Goal: Task Accomplishment & Management: Manage account settings

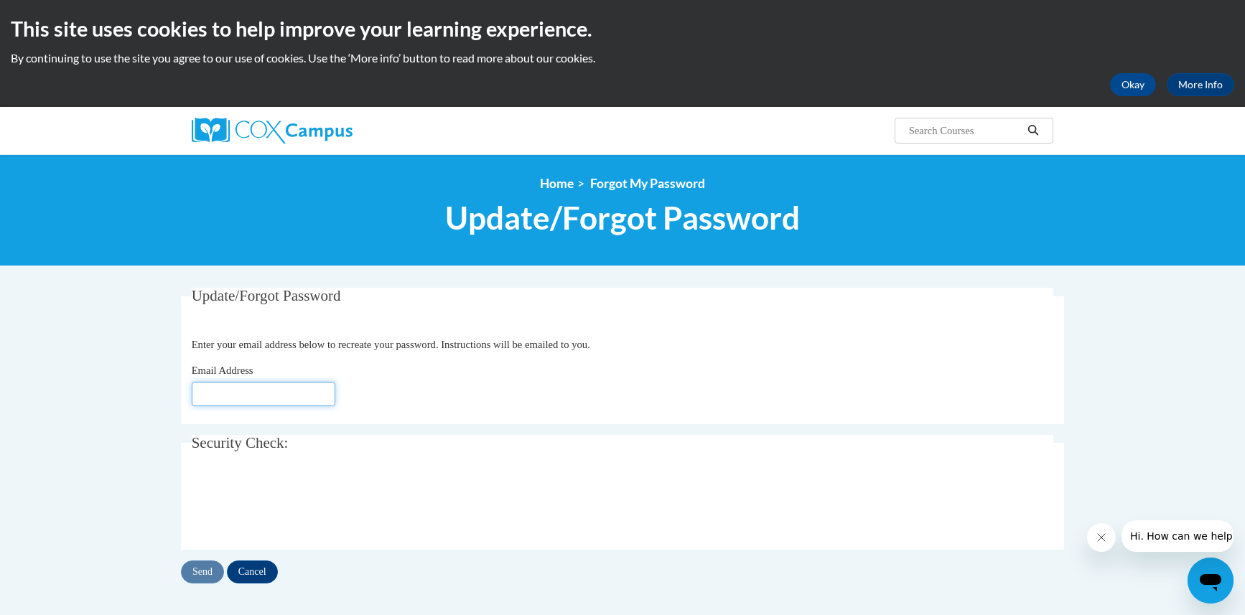
click at [241, 389] on input "Email Address" at bounding box center [264, 394] width 144 height 24
type input "[EMAIL_ADDRESS][DOMAIN_NAME]"
click at [207, 570] on input "Send" at bounding box center [202, 572] width 43 height 23
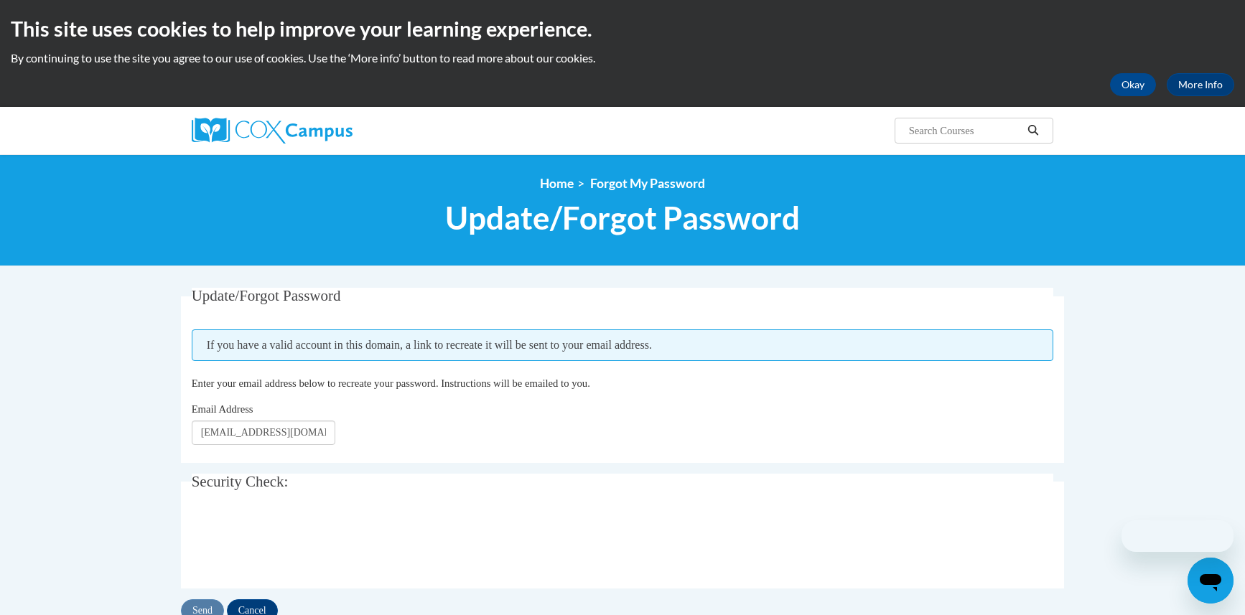
scroll to position [13775, 0]
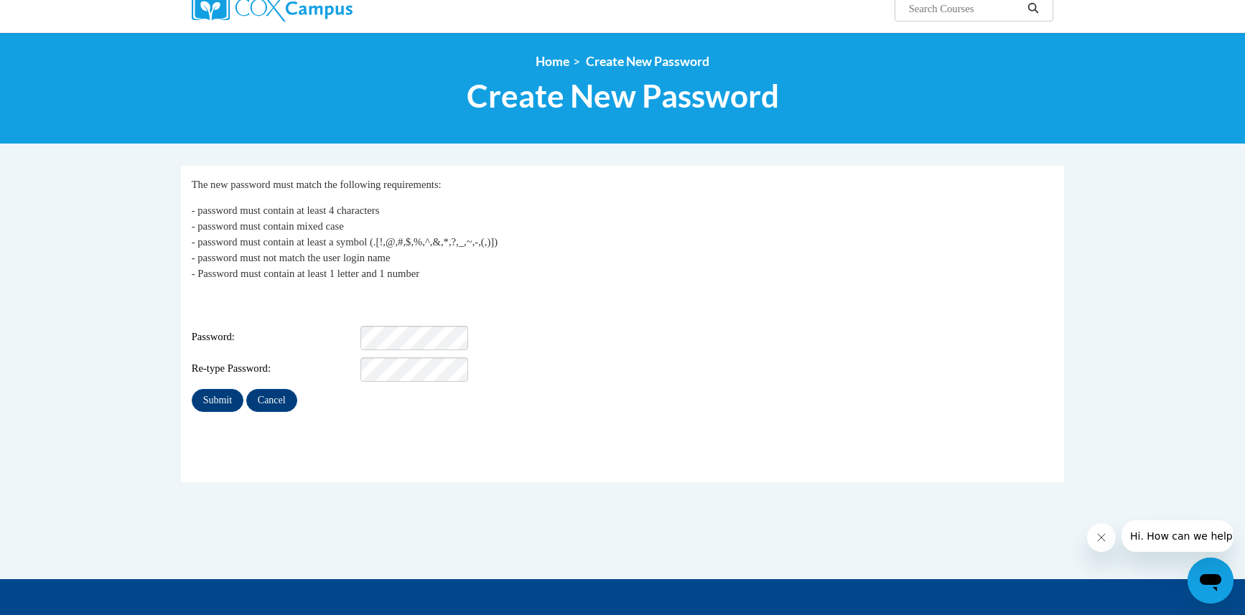
scroll to position [144, 0]
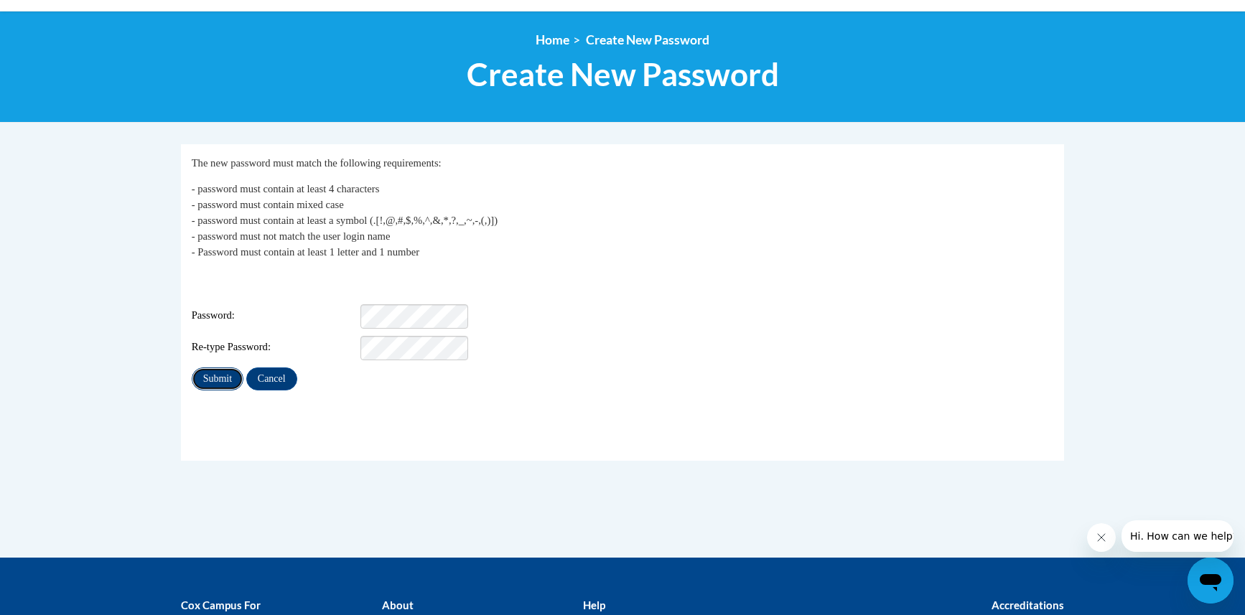
click at [218, 368] on input "Submit" at bounding box center [218, 379] width 52 height 23
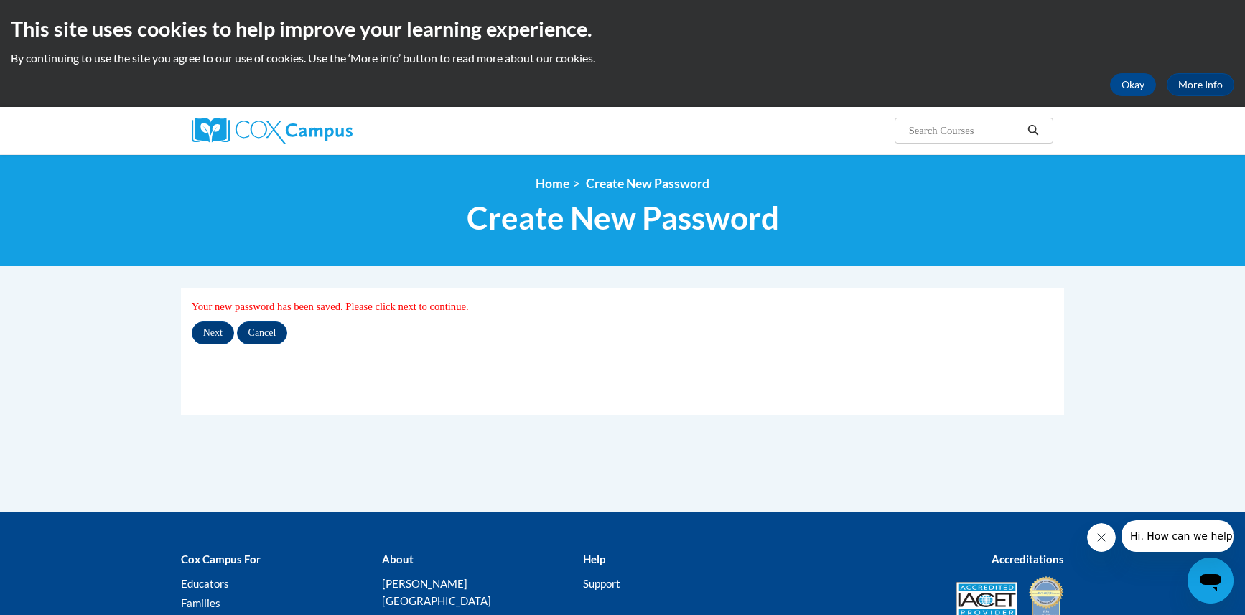
scroll to position [13775, 0]
click at [214, 329] on input "Next" at bounding box center [213, 333] width 42 height 23
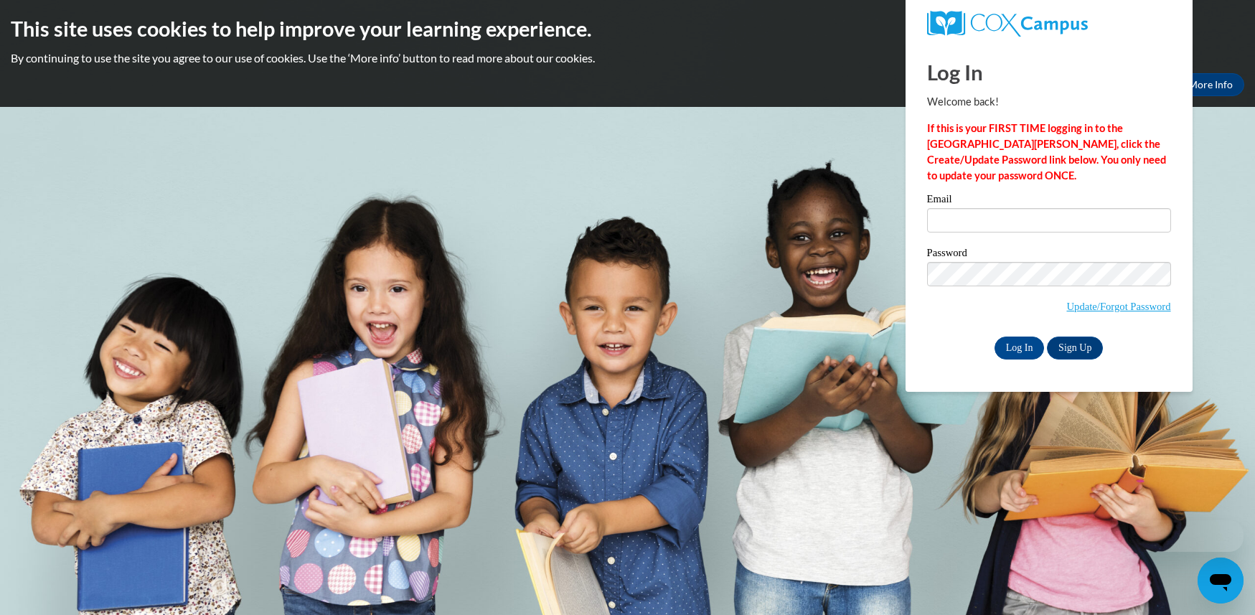
scroll to position [13775, 0]
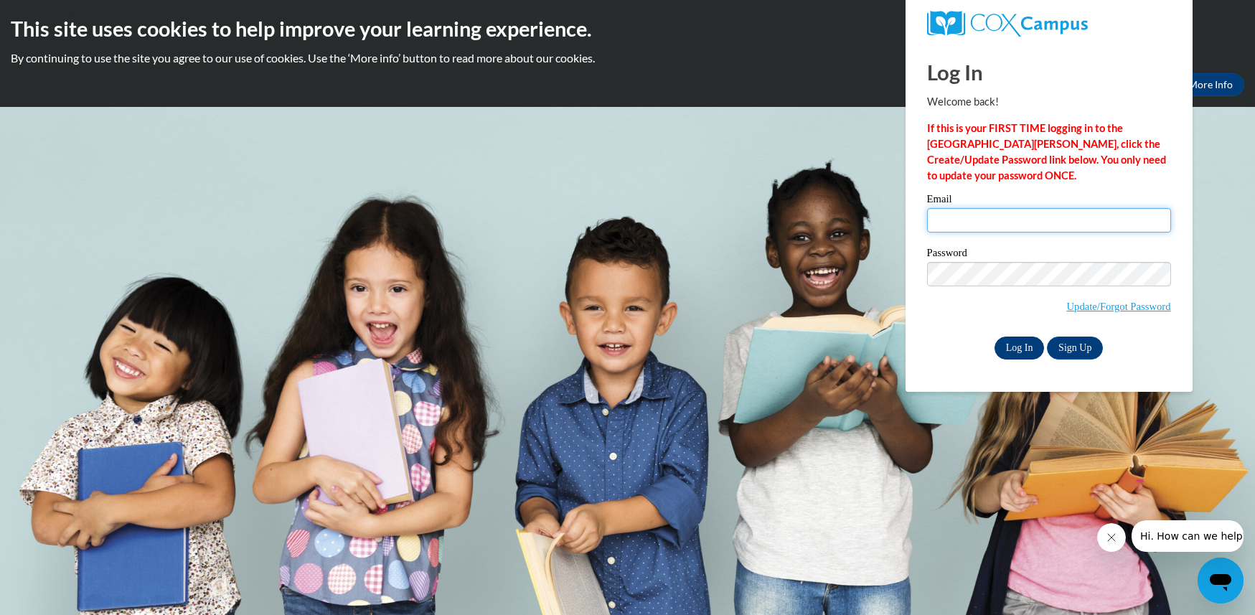
type input "[EMAIL_ADDRESS][DOMAIN_NAME]"
click at [1015, 348] on input "Log In" at bounding box center [1020, 348] width 50 height 23
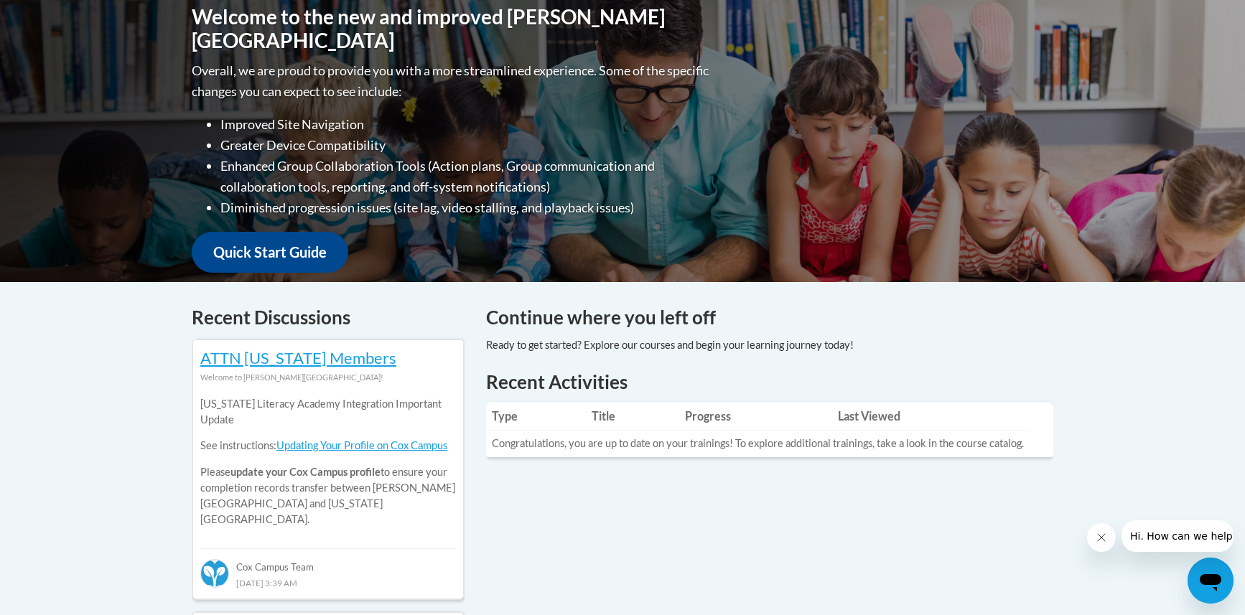
scroll to position [359, 0]
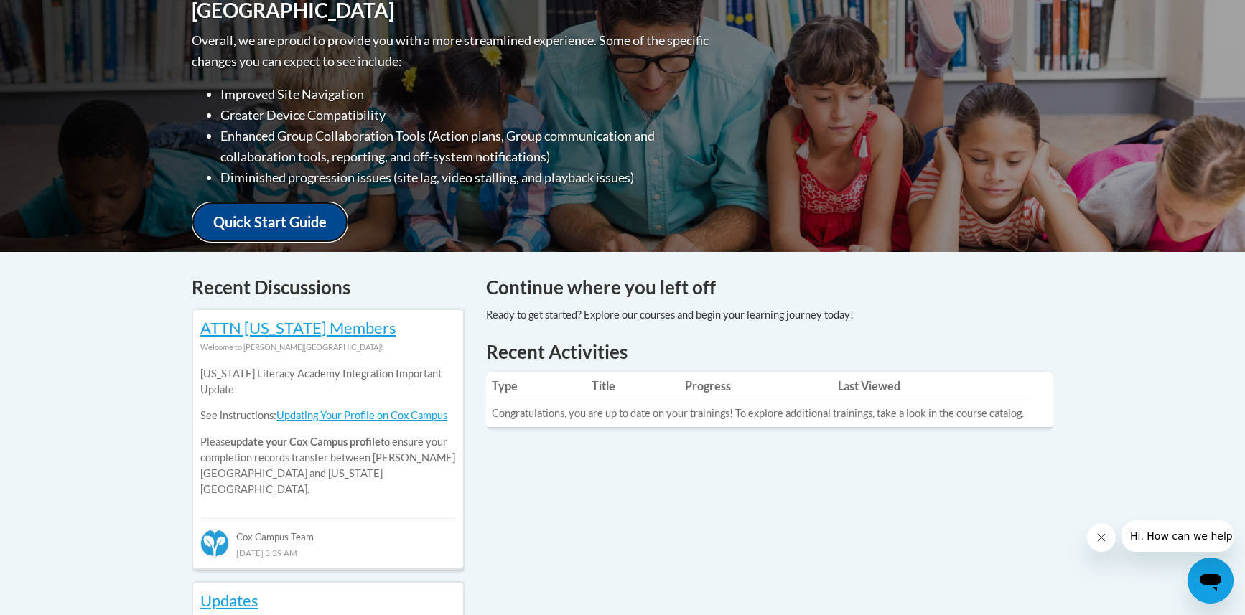
click at [295, 210] on link "Quick Start Guide" at bounding box center [270, 222] width 156 height 41
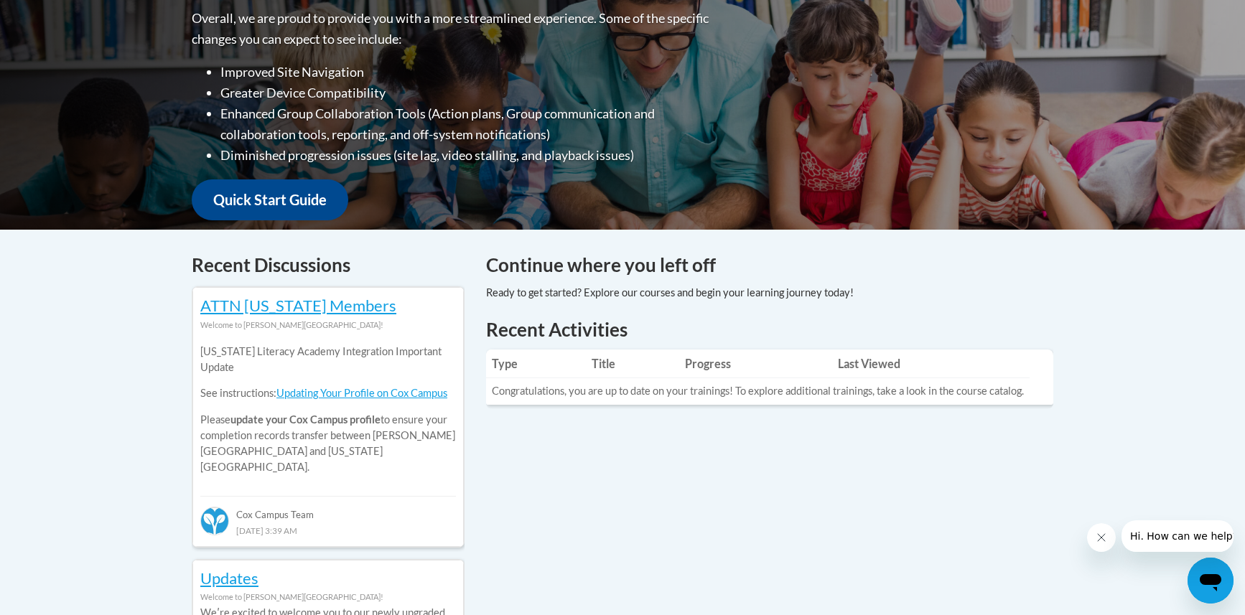
scroll to position [144, 0]
